Goal: Task Accomplishment & Management: Use online tool/utility

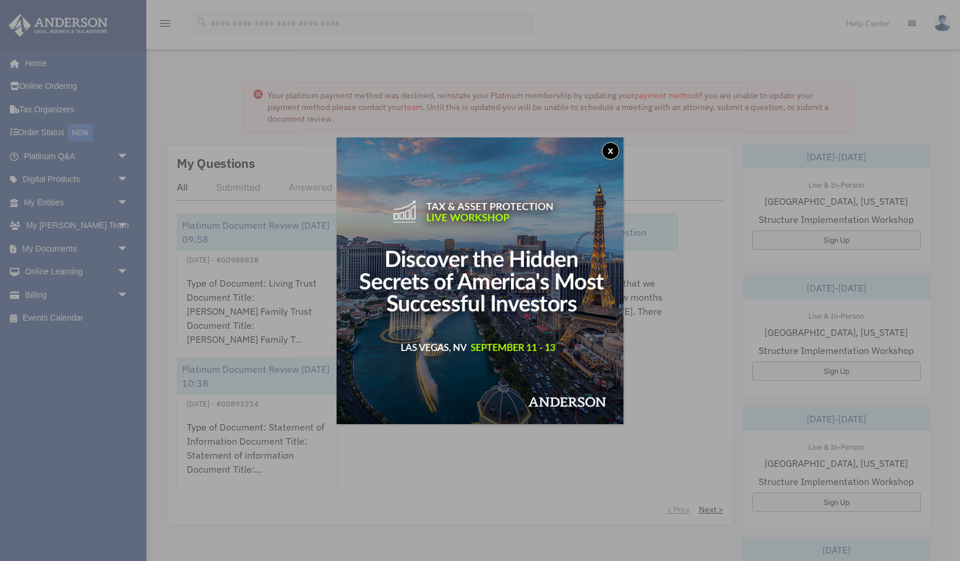
click at [609, 150] on button "x" at bounding box center [611, 151] width 18 height 18
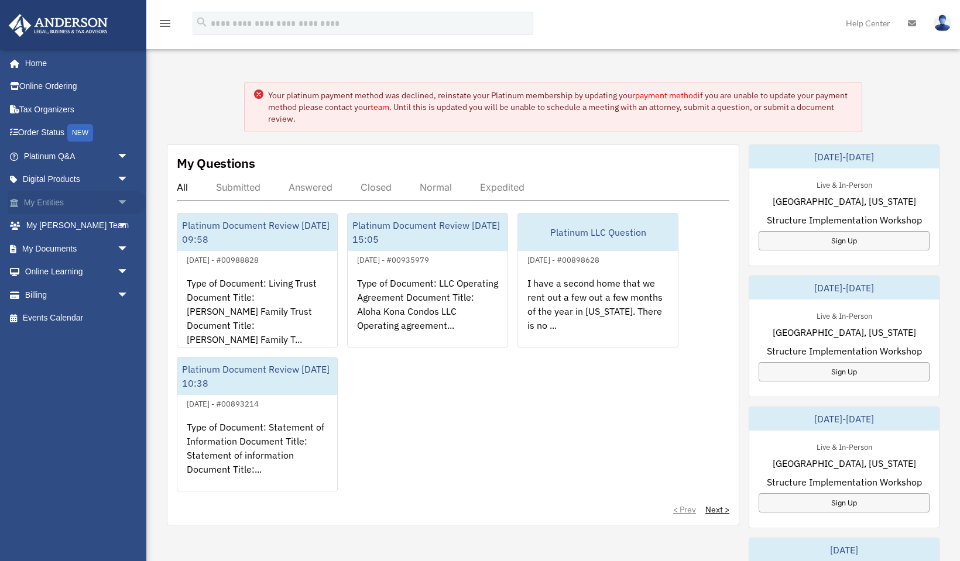
click at [125, 200] on span "arrow_drop_down" at bounding box center [128, 203] width 23 height 24
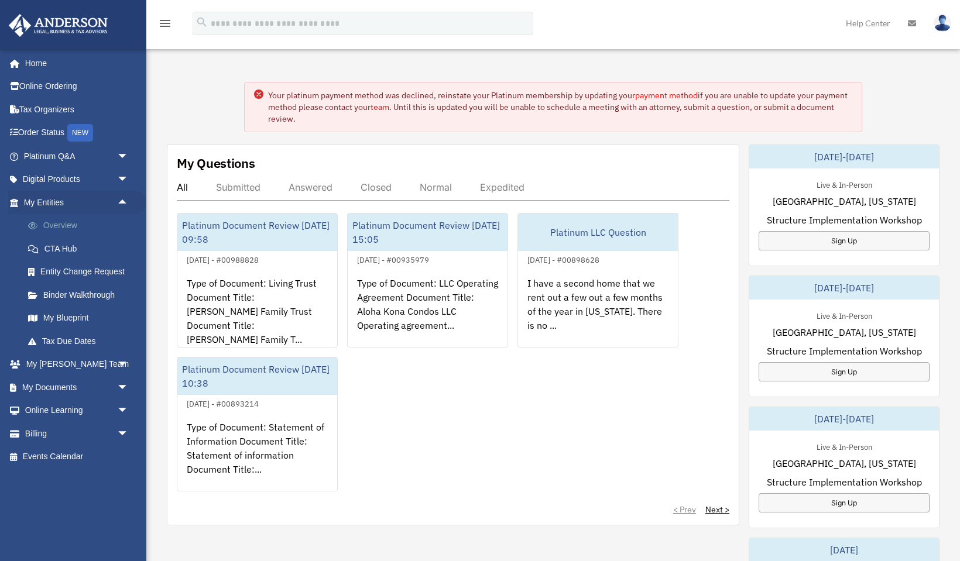
click at [64, 224] on link "Overview" at bounding box center [81, 225] width 130 height 23
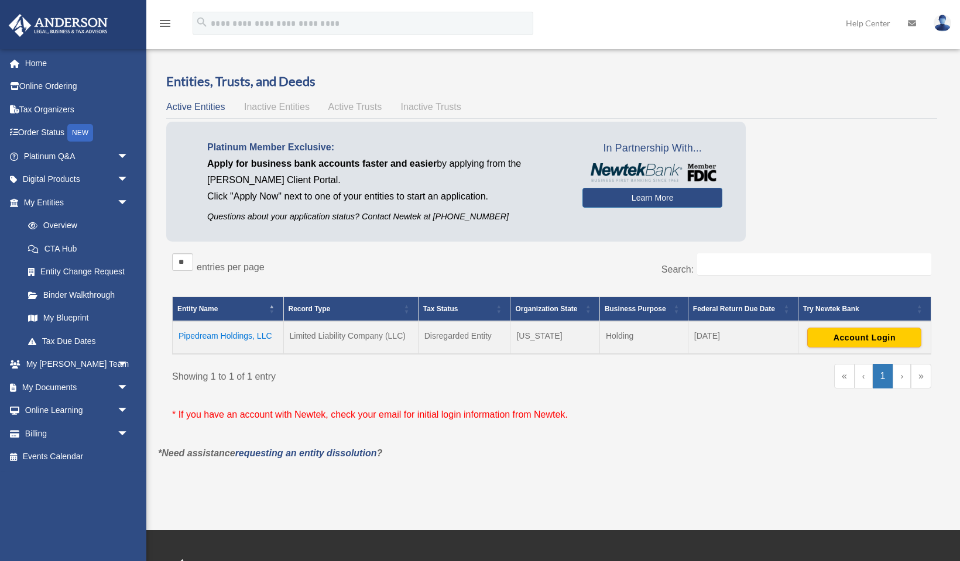
click at [352, 102] on span "Active Trusts" at bounding box center [355, 107] width 54 height 10
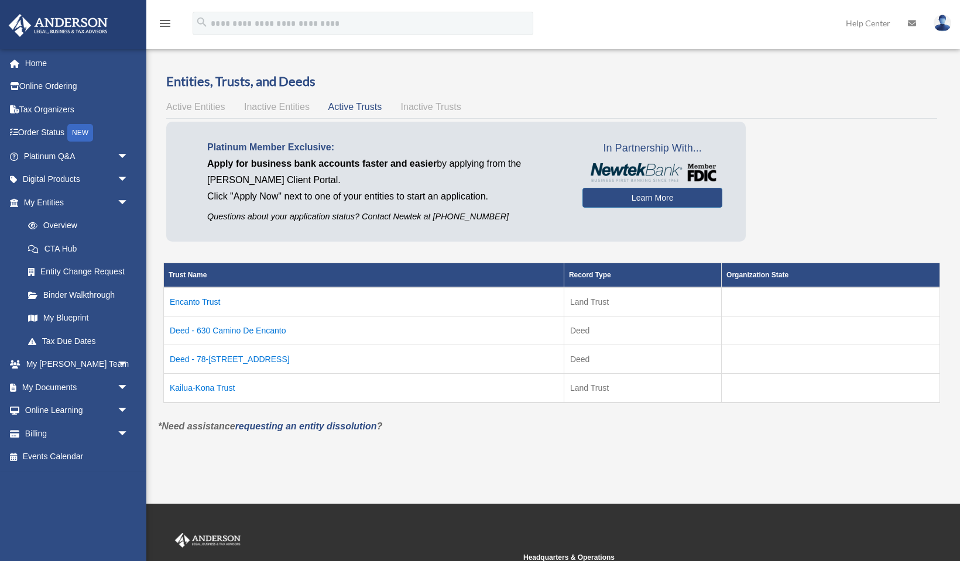
click at [208, 299] on td "Encanto Trust" at bounding box center [364, 301] width 400 height 29
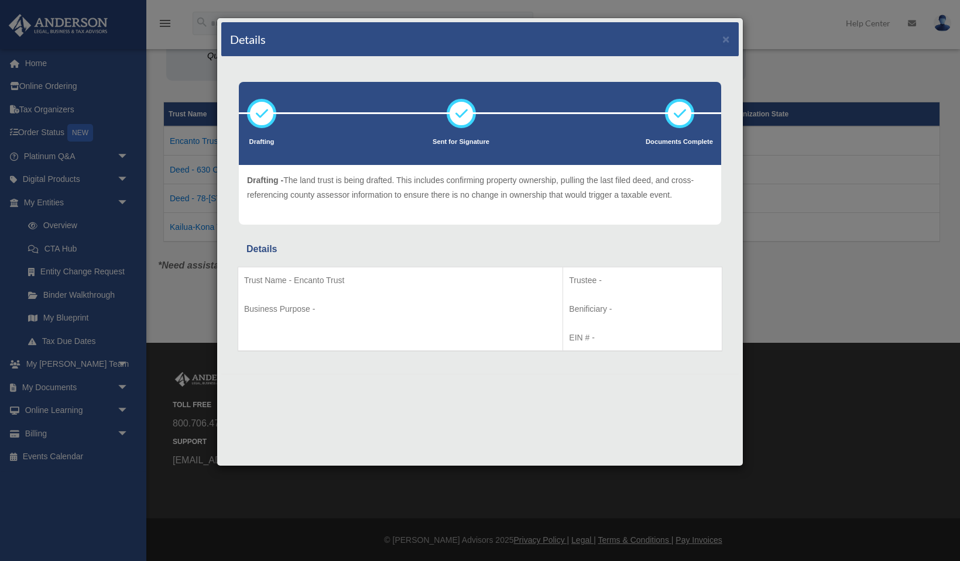
click at [198, 314] on div "Details × Drafting Sent for Signature" at bounding box center [480, 280] width 960 height 561
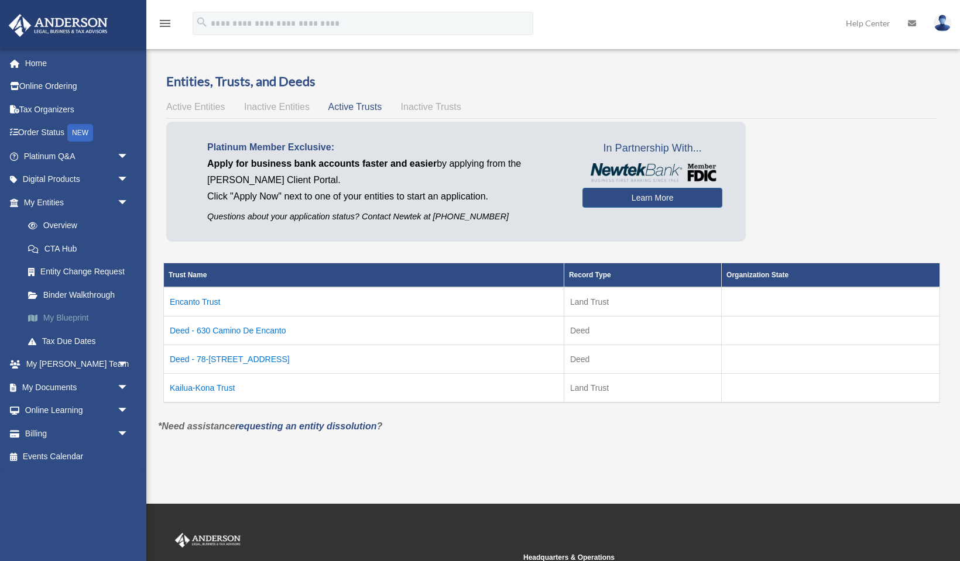
click at [68, 318] on link "My Blueprint" at bounding box center [81, 318] width 130 height 23
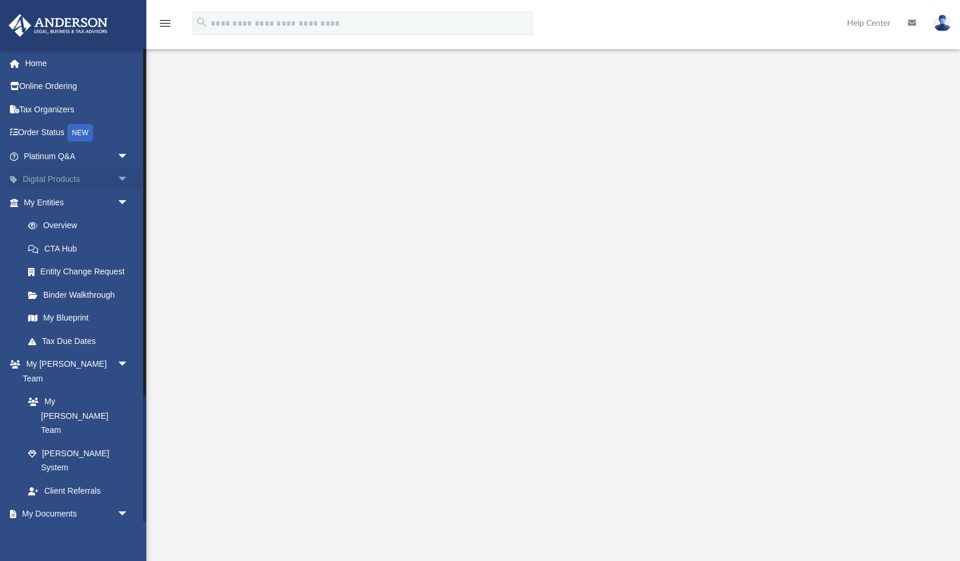
click at [122, 176] on span "arrow_drop_down" at bounding box center [128, 180] width 23 height 24
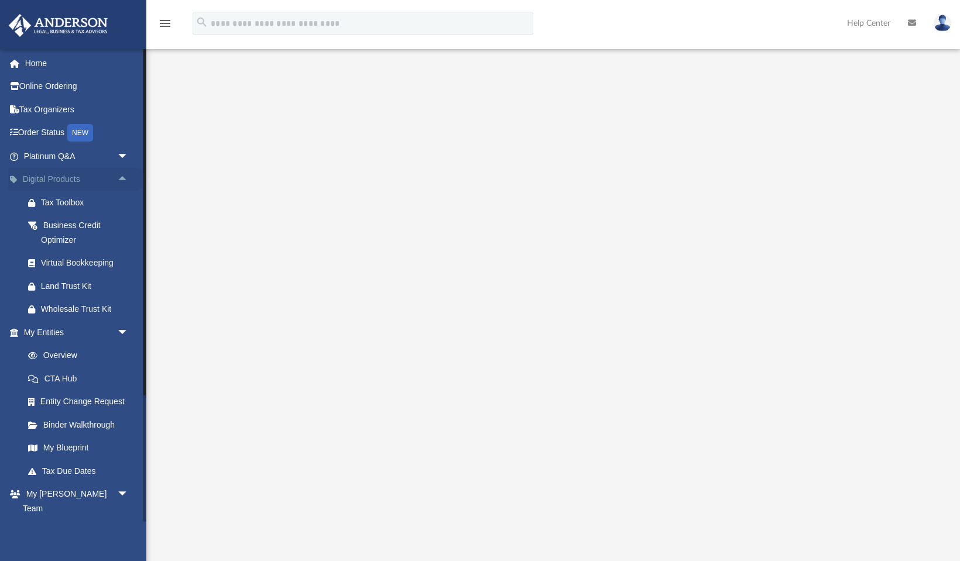
click at [122, 176] on span "arrow_drop_up" at bounding box center [128, 180] width 23 height 24
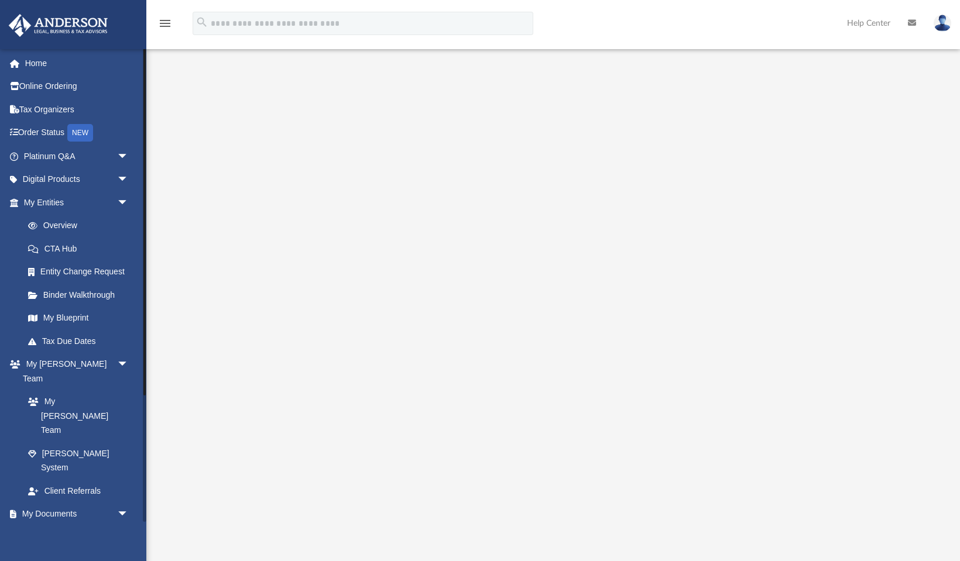
click at [51, 526] on link "Box" at bounding box center [81, 537] width 130 height 23
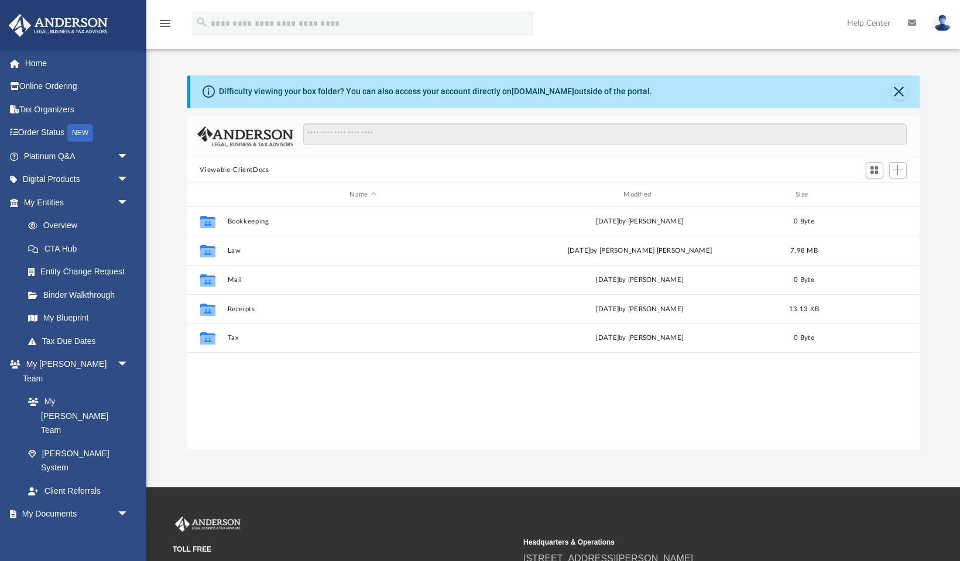
scroll to position [266, 732]
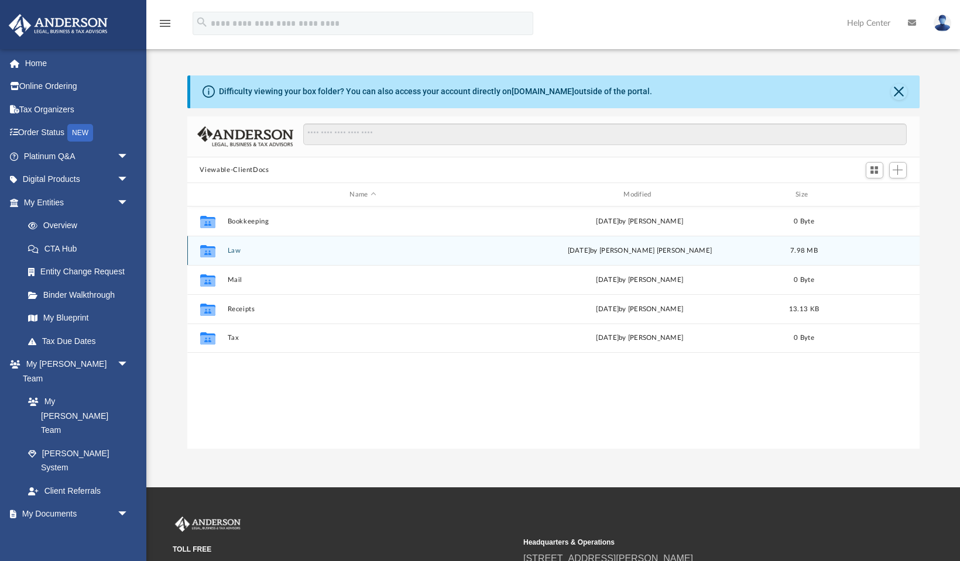
click at [223, 249] on div "Collaborated Folder Law yesterday by Samantha Mae Fernandez 7.98 MB" at bounding box center [553, 250] width 732 height 29
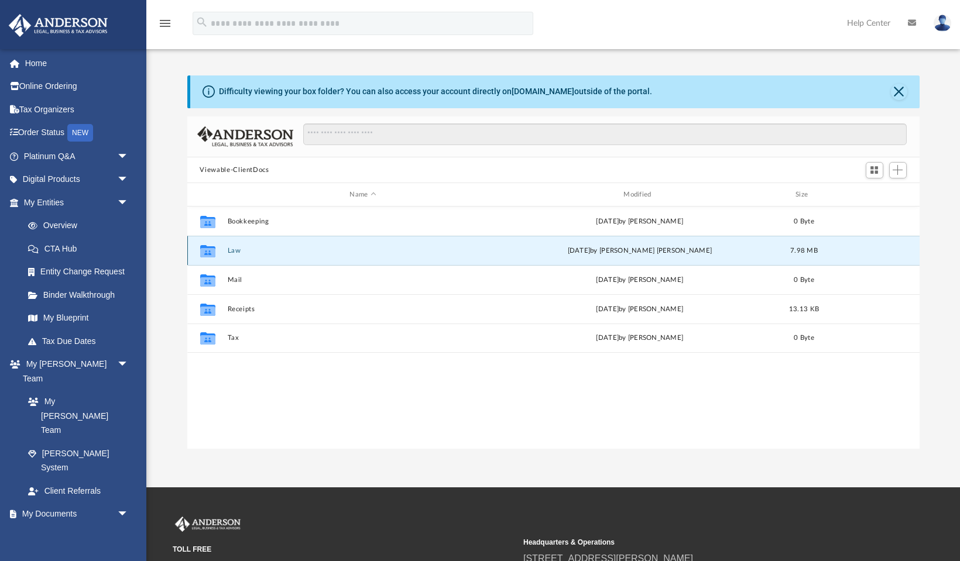
click at [234, 251] on button "Law" at bounding box center [363, 251] width 272 height 8
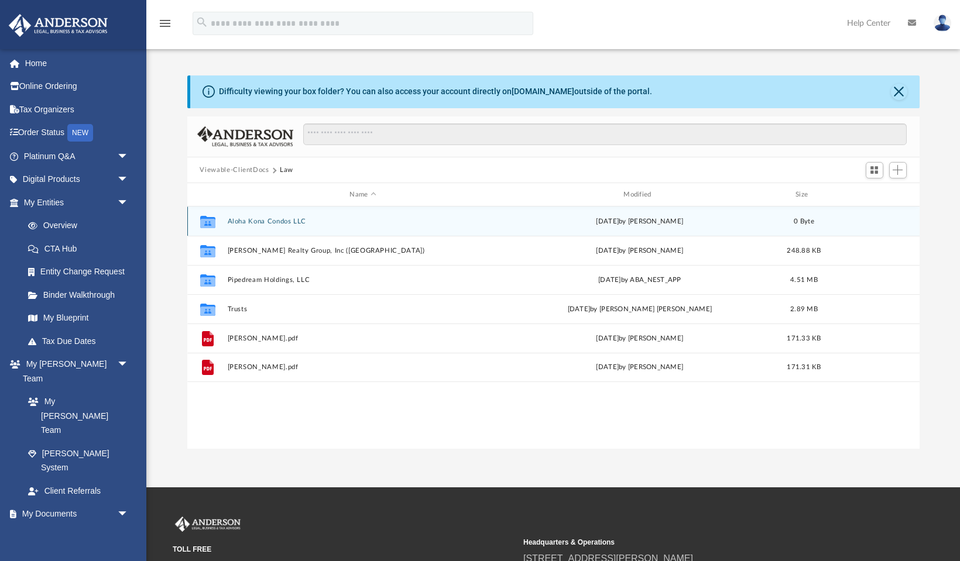
click at [254, 221] on button "Aloha Kona Condos LLC" at bounding box center [363, 222] width 272 height 8
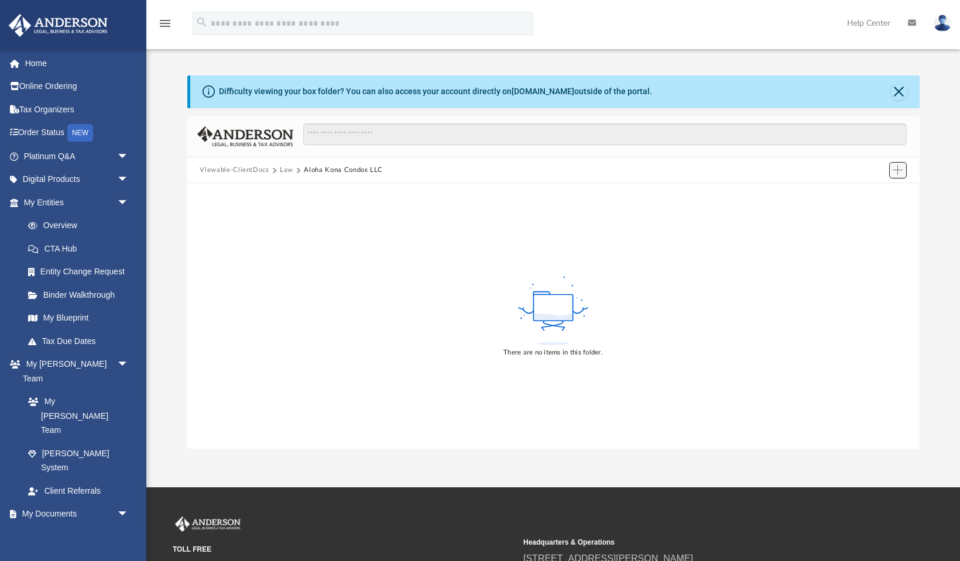
click at [897, 171] on span "Add" at bounding box center [898, 170] width 10 height 10
click at [877, 192] on li "Upload" at bounding box center [880, 193] width 37 height 12
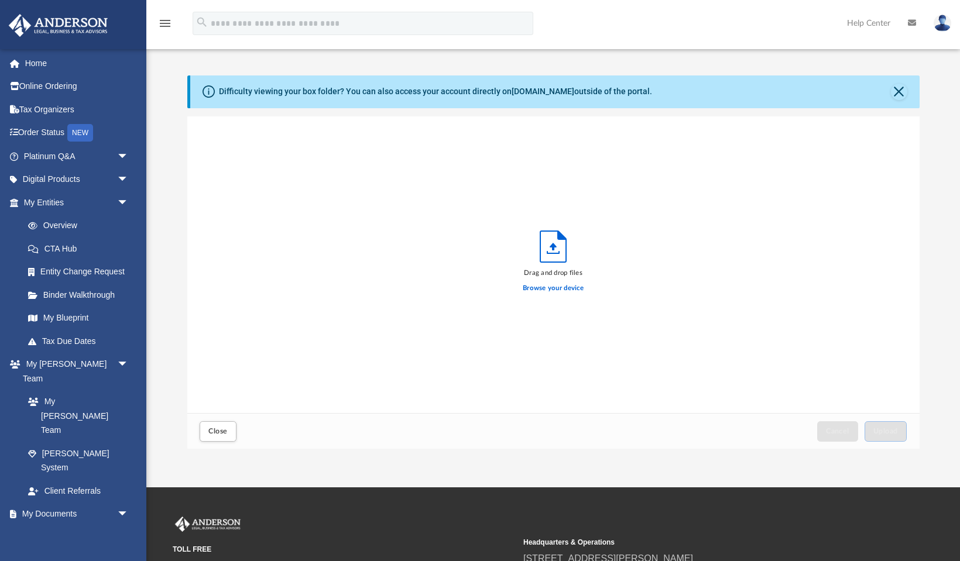
scroll to position [297, 732]
click at [542, 291] on label "Browse your device" at bounding box center [553, 288] width 61 height 11
click at [0, 0] on input "Browse your device" at bounding box center [0, 0] width 0 height 0
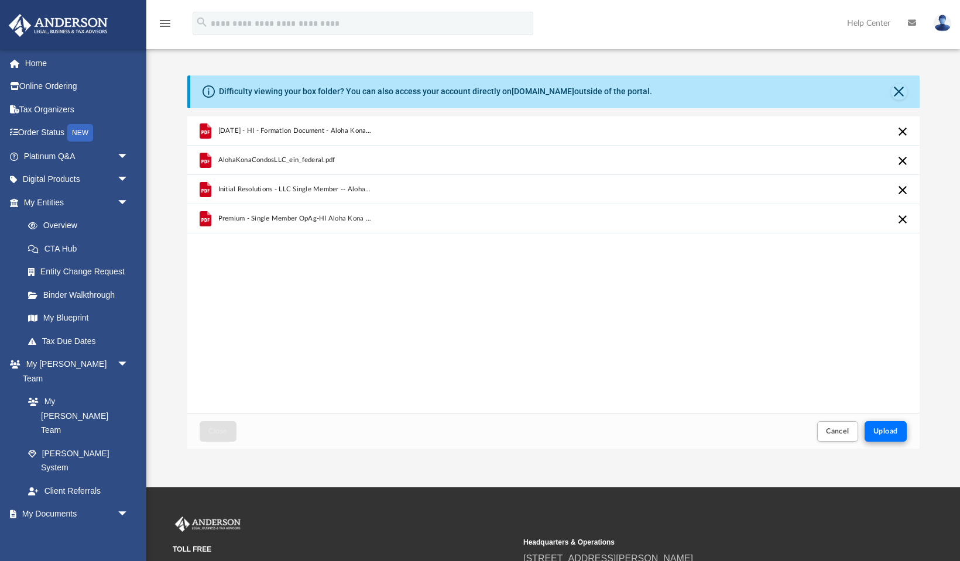
click at [881, 431] on span "Upload" at bounding box center [885, 431] width 25 height 7
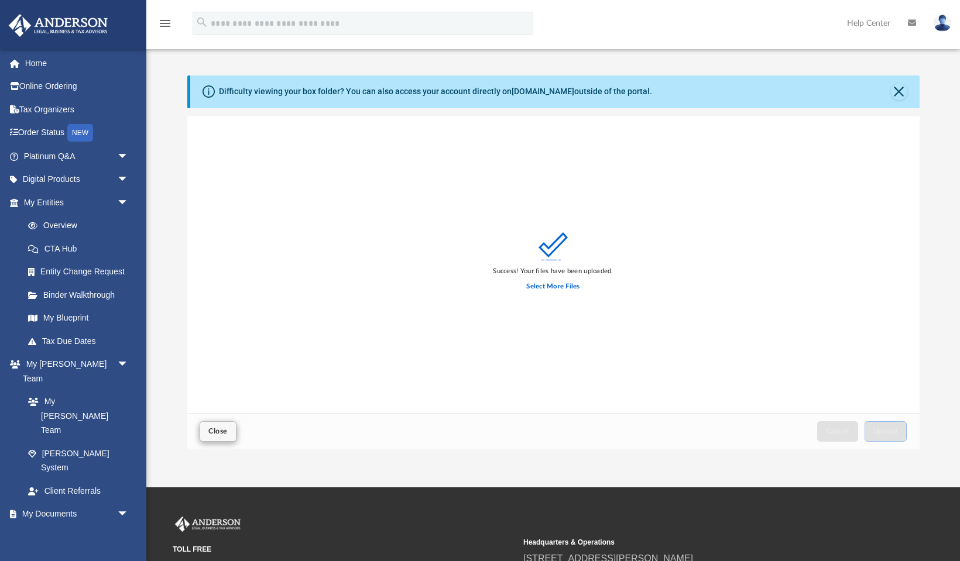
click at [227, 438] on button "Close" at bounding box center [218, 431] width 36 height 20
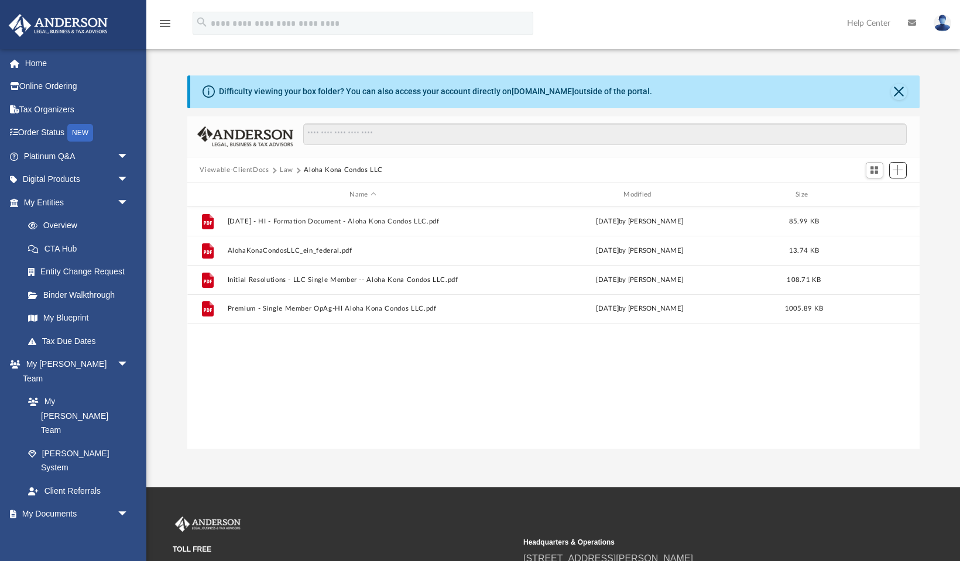
scroll to position [266, 732]
click at [284, 169] on button "Law" at bounding box center [286, 170] width 13 height 11
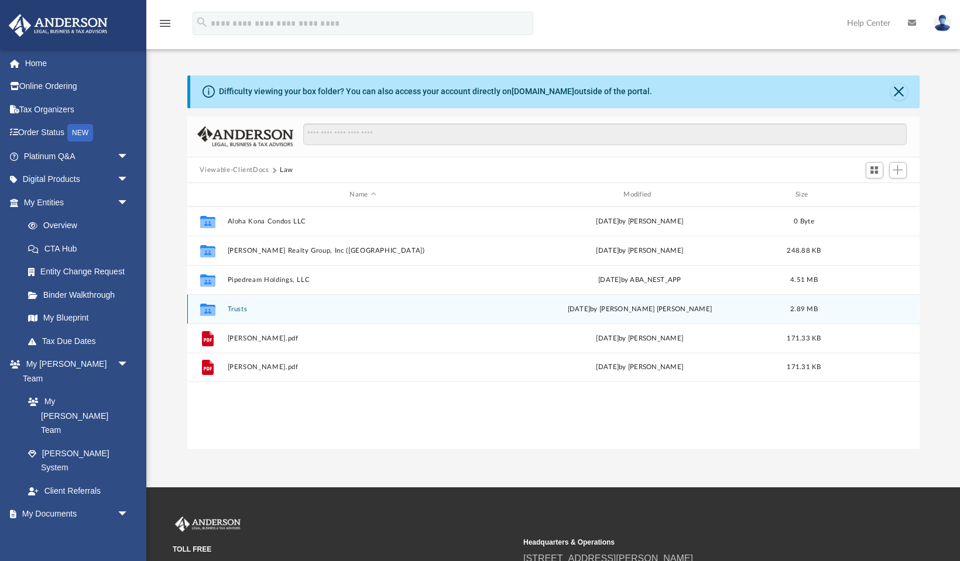
click at [236, 311] on button "Trusts" at bounding box center [363, 310] width 272 height 8
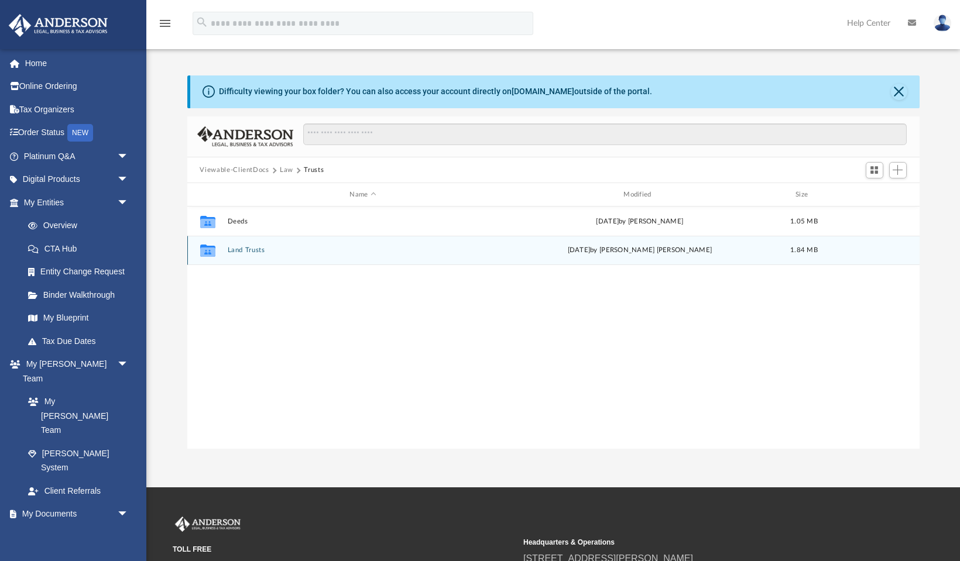
click at [246, 248] on button "Land Trusts" at bounding box center [363, 251] width 272 height 8
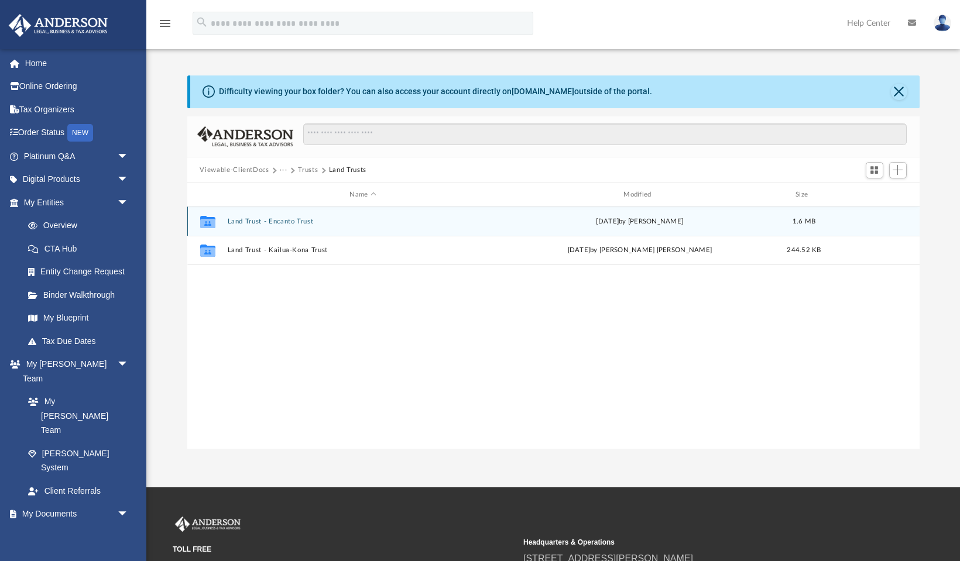
click at [254, 222] on button "Land Trust - Encanto Trust" at bounding box center [363, 222] width 272 height 8
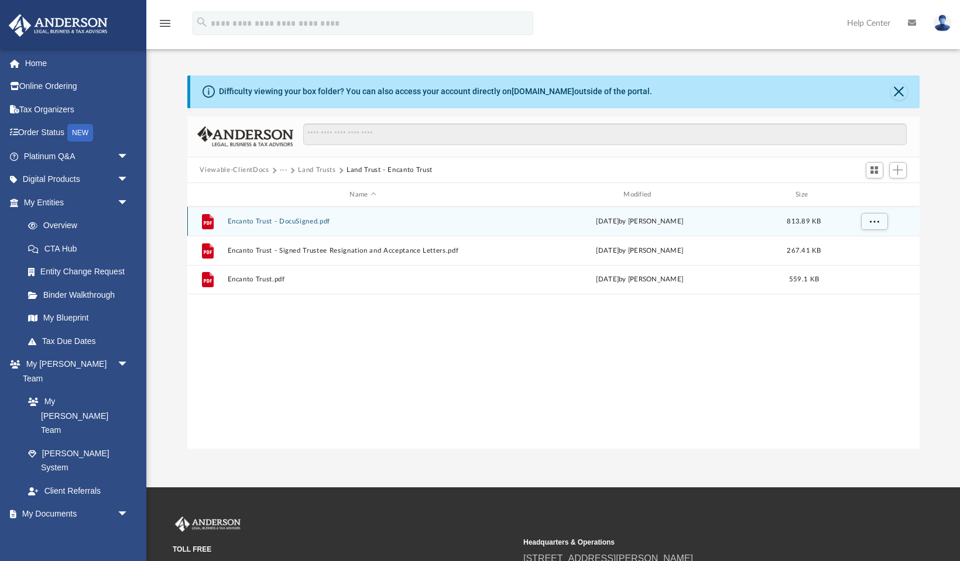
click at [248, 221] on button "Encanto Trust - DocuSigned.pdf" at bounding box center [363, 222] width 272 height 8
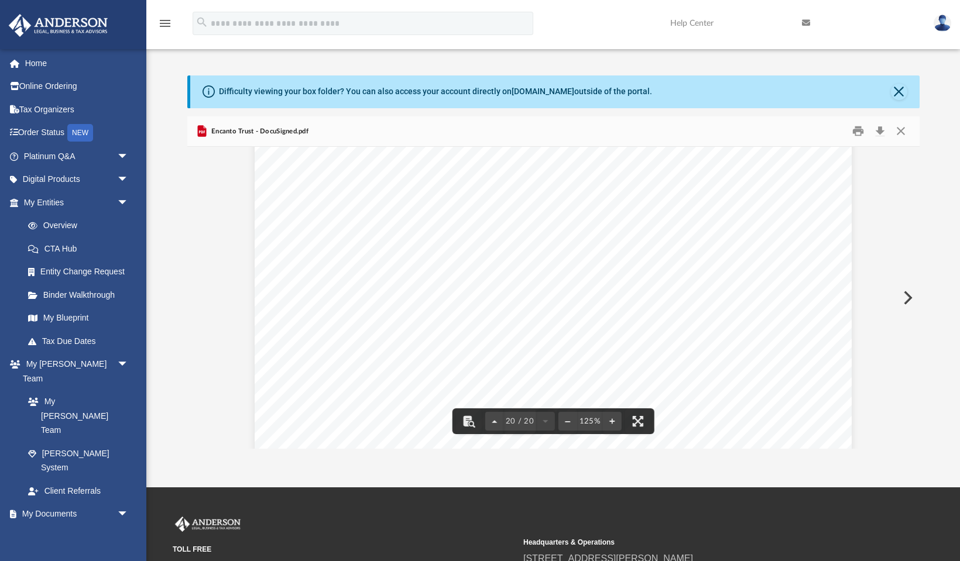
scroll to position [15123, 0]
